Goal: Transaction & Acquisition: Purchase product/service

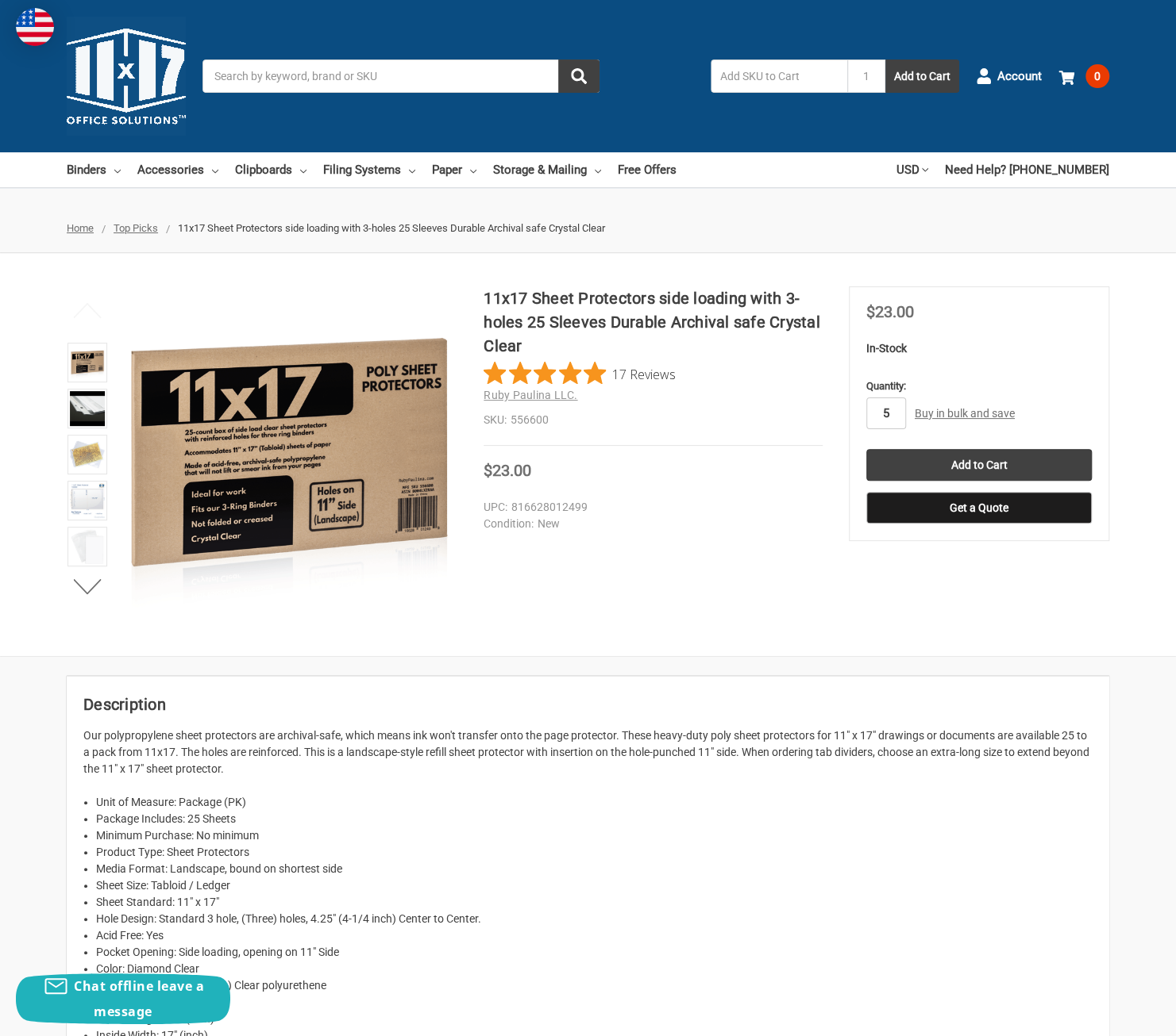
type input "5"
click at [999, 298] on section "MSRP Was Price Now $23.00 You save" at bounding box center [979, 413] width 260 height 254
click at [965, 463] on input "Add to Cart" at bounding box center [978, 464] width 225 height 31
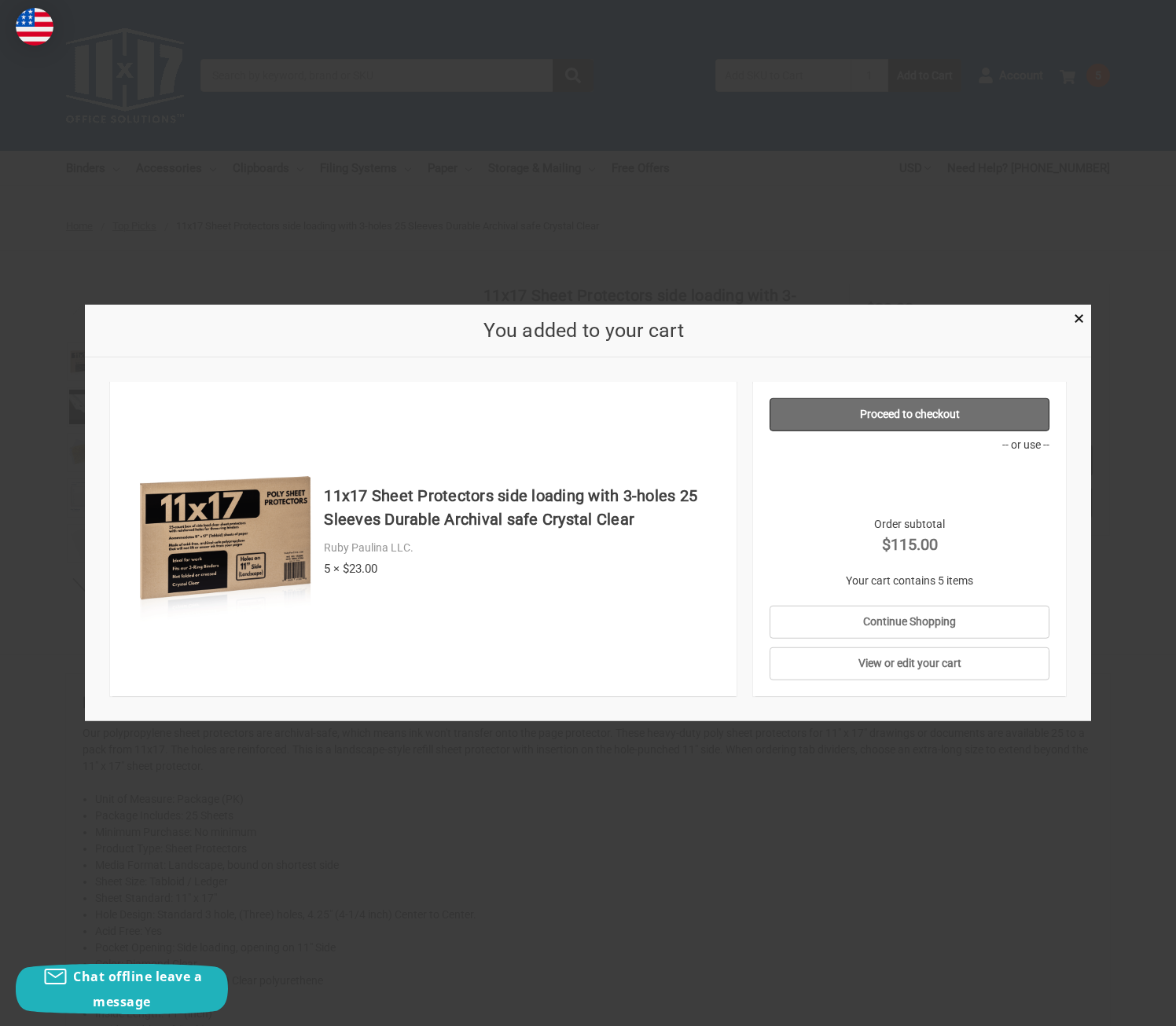
click at [925, 417] on link "Proceed to checkout" at bounding box center [909, 415] width 280 height 33
